Goal: Transaction & Acquisition: Purchase product/service

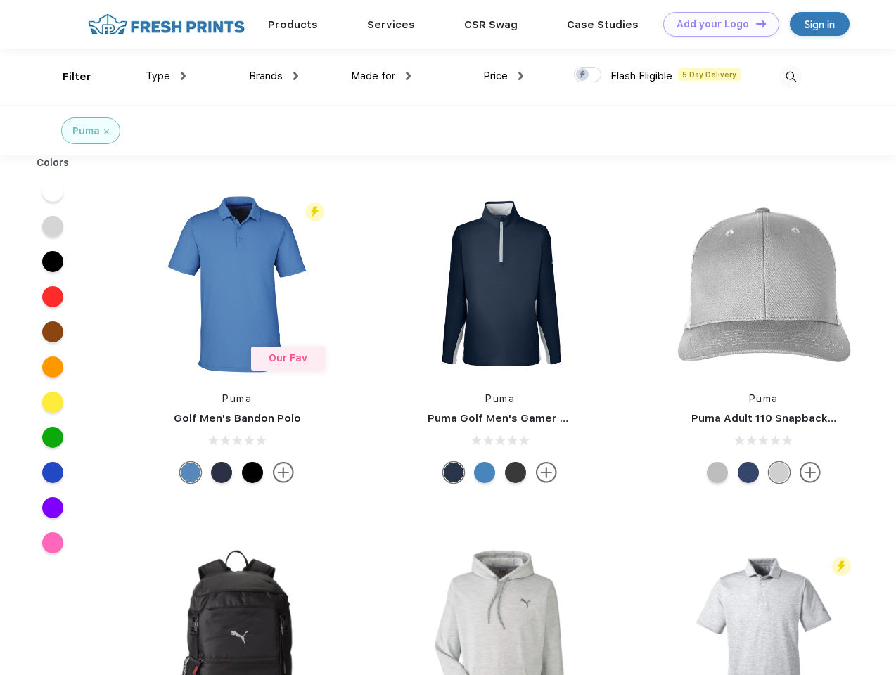
click at [716, 24] on link "Add your Logo Design Tool" at bounding box center [721, 24] width 116 height 25
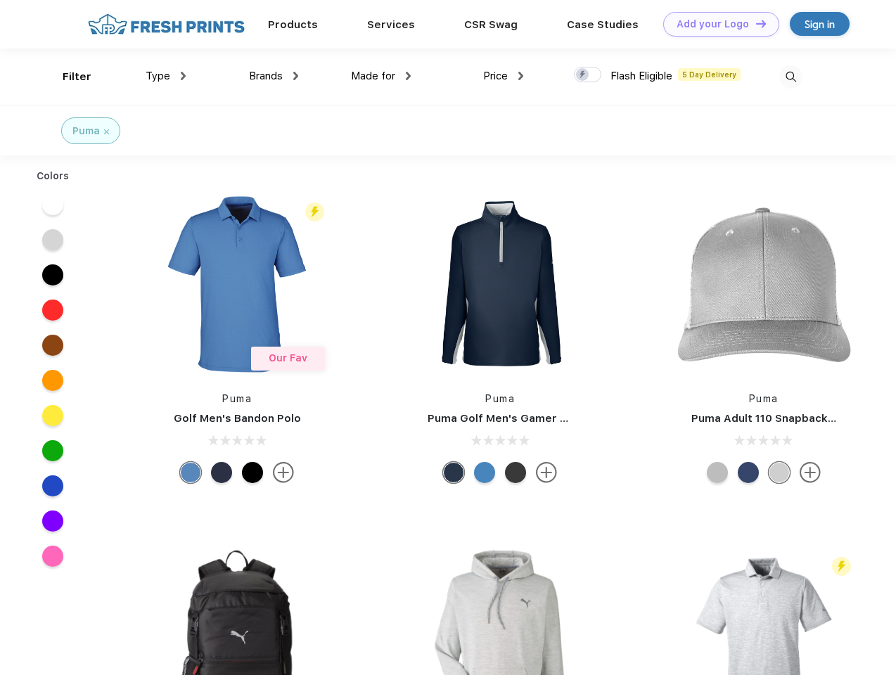
click at [0, 0] on div "Design Tool" at bounding box center [0, 0] width 0 height 0
click at [755, 23] on link "Add your Logo Design Tool" at bounding box center [721, 24] width 116 height 25
click at [68, 77] on div "Filter" at bounding box center [77, 77] width 29 height 16
click at [166, 76] on span "Type" at bounding box center [158, 76] width 25 height 13
click at [274, 76] on span "Brands" at bounding box center [266, 76] width 34 height 13
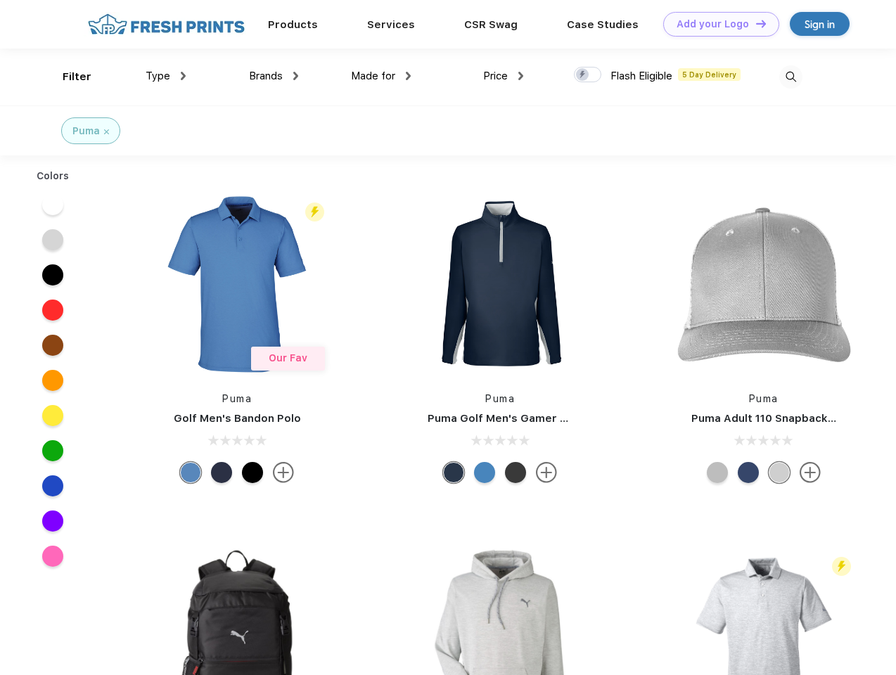
click at [381, 76] on span "Made for" at bounding box center [373, 76] width 44 height 13
click at [503, 76] on span "Price" at bounding box center [495, 76] width 25 height 13
click at [588, 75] on div at bounding box center [587, 74] width 27 height 15
click at [583, 75] on input "checkbox" at bounding box center [578, 70] width 9 height 9
click at [790, 77] on img at bounding box center [790, 76] width 23 height 23
